Goal: Task Accomplishment & Management: Complete application form

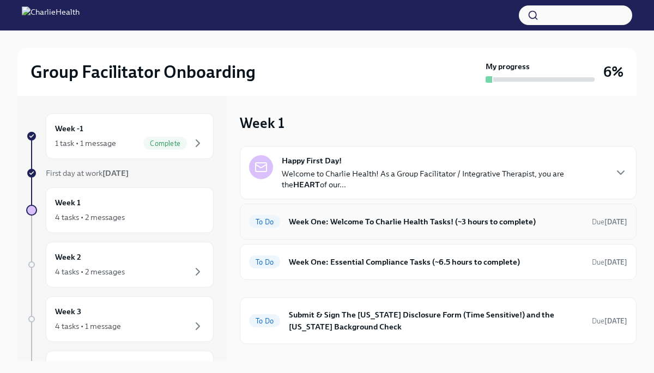
click at [369, 226] on h6 "Week One: Welcome To Charlie Health Tasks! (~3 hours to complete)" at bounding box center [436, 222] width 294 height 12
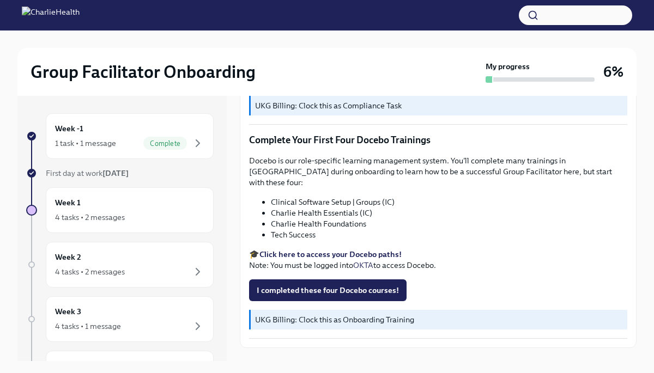
scroll to position [1386, 0]
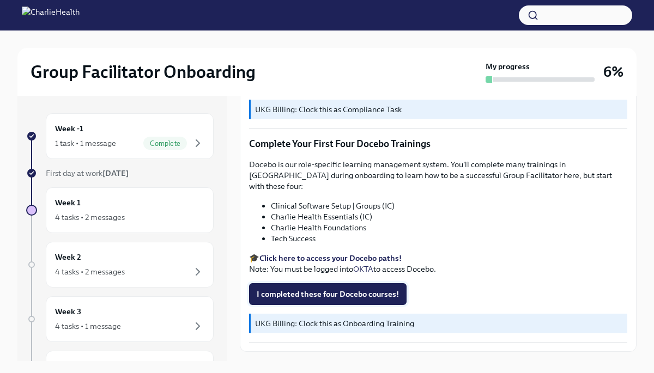
click at [340, 283] on button "I completed these four Docebo courses!" at bounding box center [327, 294] width 157 height 22
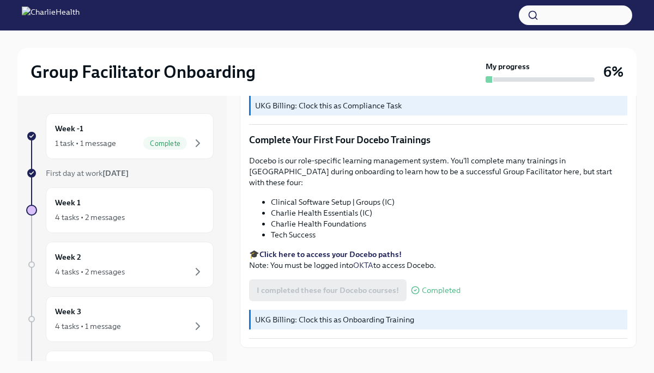
scroll to position [19, 0]
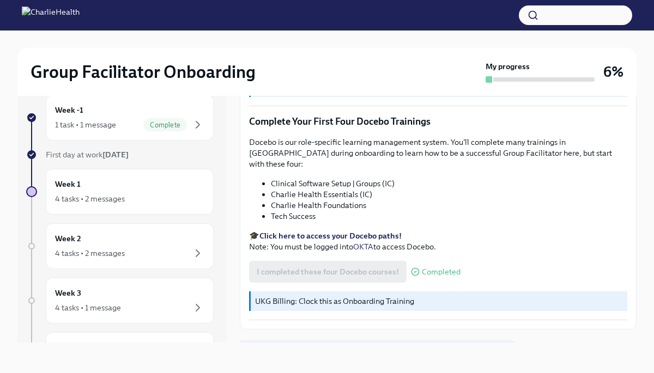
click at [316, 348] on span "Next task : Week One: Essential Compliance Tasks (~6.5 hours to complete)" at bounding box center [377, 353] width 257 height 11
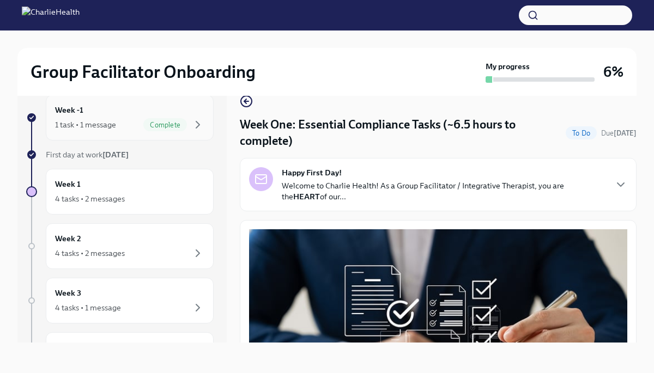
click at [71, 122] on div "1 task • 1 message" at bounding box center [85, 124] width 61 height 11
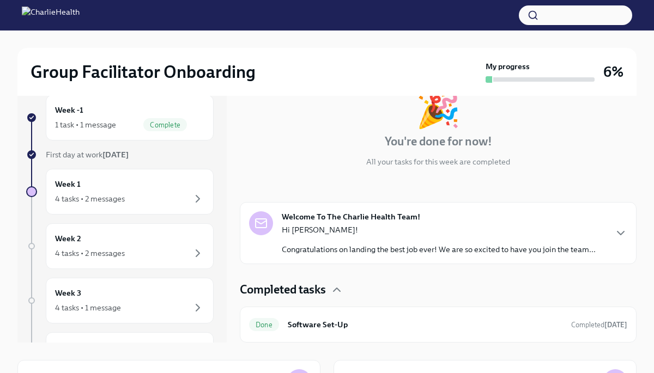
scroll to position [53, 0]
click at [332, 232] on p "Hi [PERSON_NAME]!" at bounding box center [439, 230] width 314 height 11
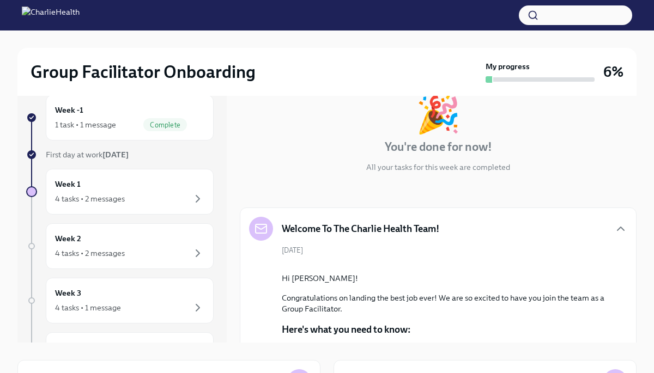
scroll to position [0, 0]
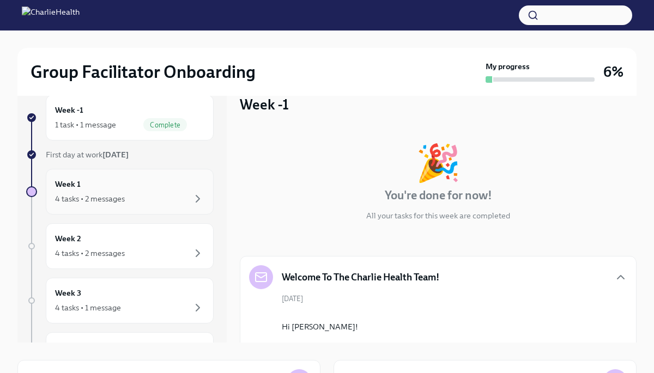
click at [150, 192] on div "Week 1 4 tasks • 2 messages" at bounding box center [129, 191] width 149 height 27
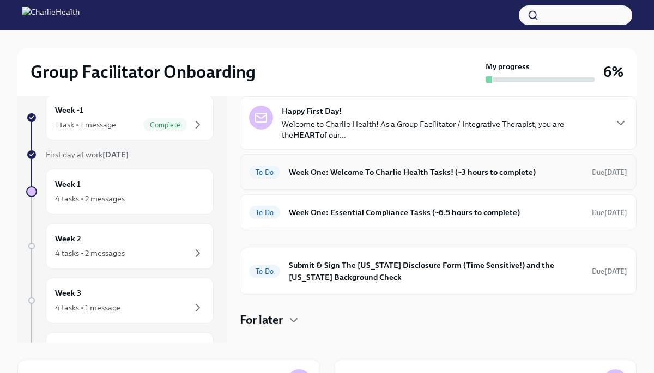
scroll to position [40, 0]
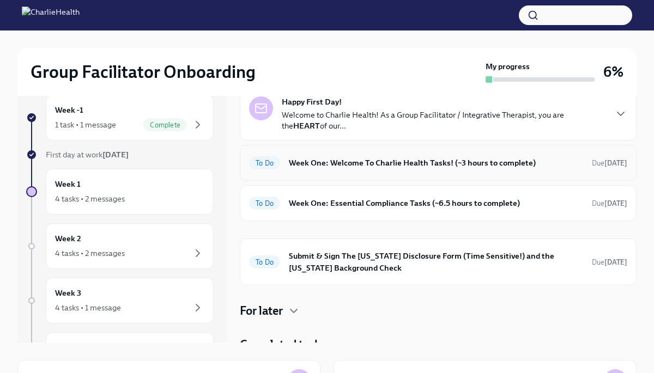
click at [365, 164] on h6 "Week One: Welcome To Charlie Health Tasks! (~3 hours to complete)" at bounding box center [436, 163] width 294 height 12
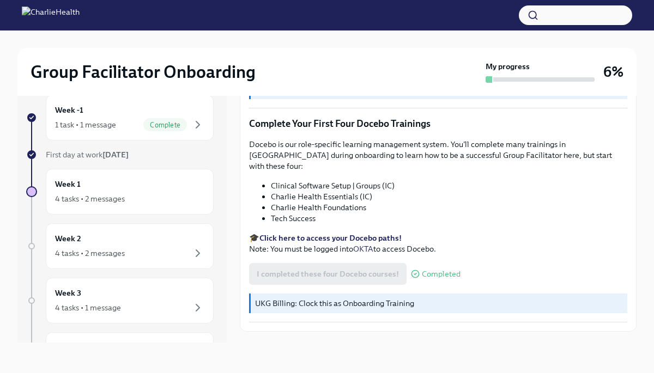
scroll to position [1390, 0]
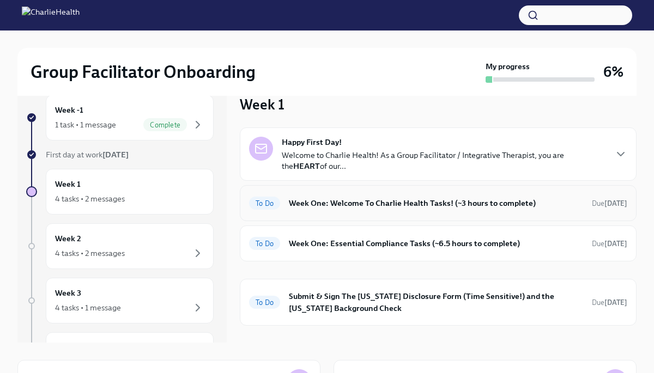
click at [323, 193] on div "To Do Week One: Welcome To Charlie Health Tasks! (~3 hours to complete) Due [DA…" at bounding box center [438, 203] width 397 height 36
click at [328, 204] on h6 "Week One: Welcome To Charlie Health Tasks! (~3 hours to complete)" at bounding box center [436, 203] width 294 height 12
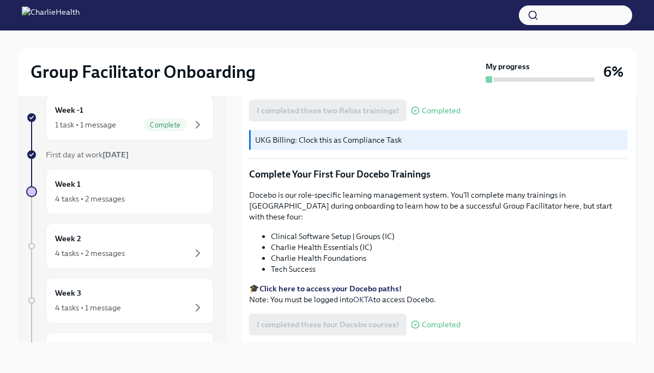
scroll to position [1390, 0]
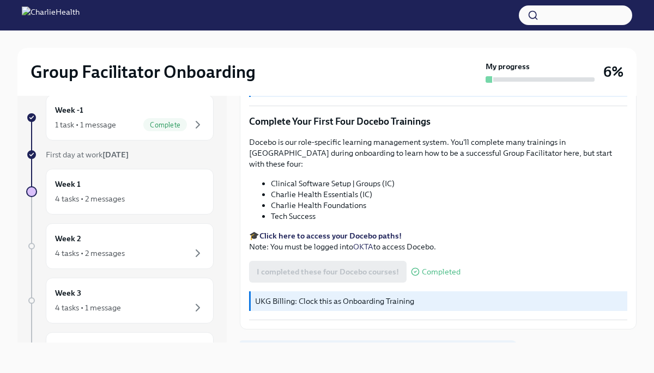
click at [310, 348] on span "Next task : Week One: Essential Compliance Tasks (~6.5 hours to complete)" at bounding box center [377, 353] width 257 height 11
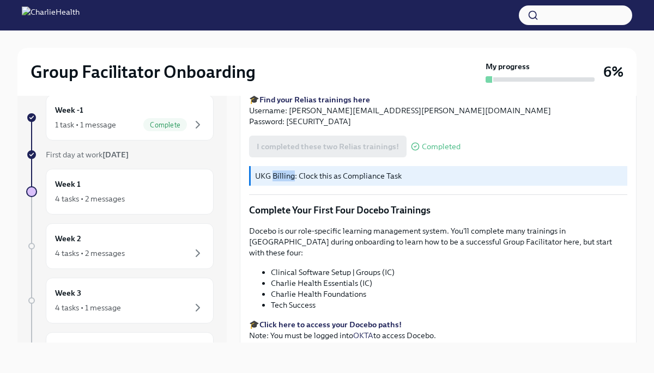
scroll to position [1390, 0]
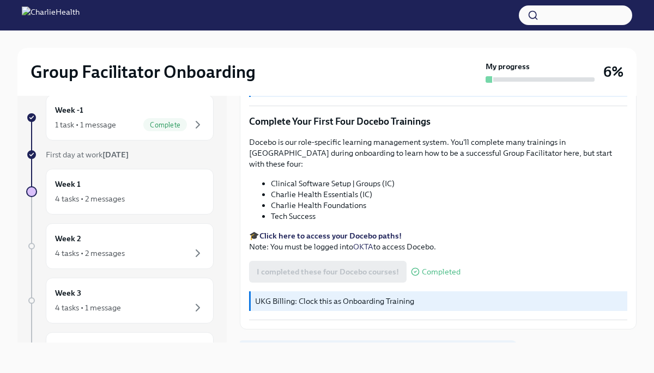
click at [310, 348] on span "Next task : Week One: Essential Compliance Tasks (~6.5 hours to complete)" at bounding box center [377, 353] width 257 height 11
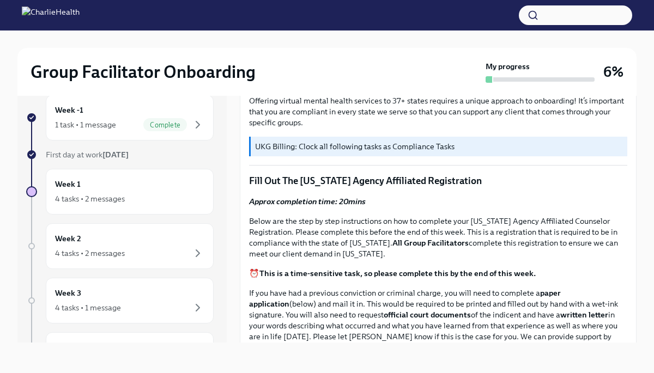
scroll to position [362, 0]
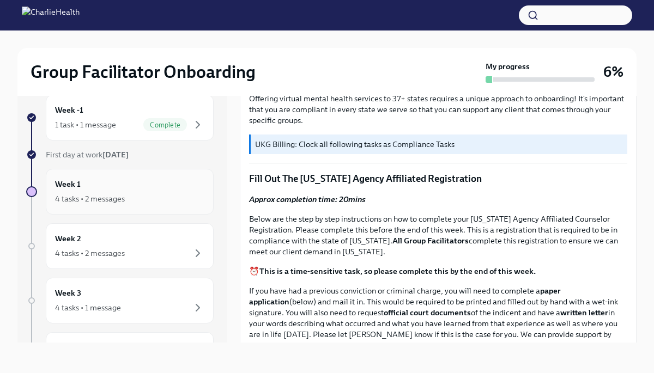
click at [94, 190] on div "Week 1 4 tasks • 2 messages" at bounding box center [129, 191] width 149 height 27
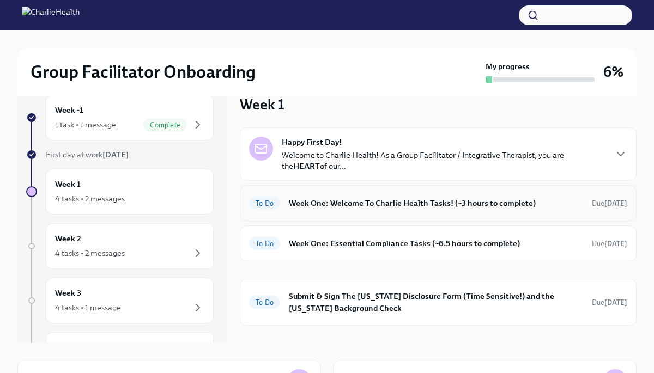
click at [348, 205] on h6 "Week One: Welcome To Charlie Health Tasks! (~3 hours to complete)" at bounding box center [436, 203] width 294 height 12
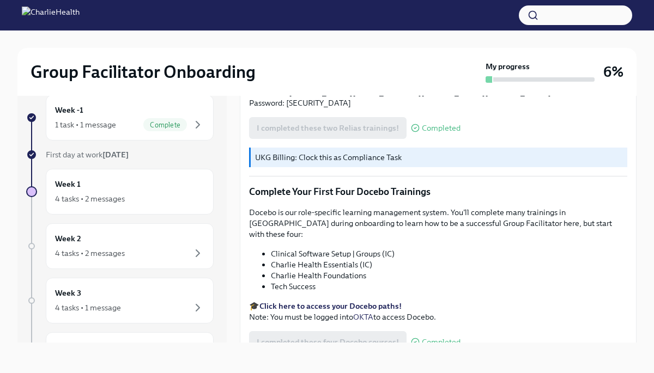
scroll to position [1390, 0]
